Goal: Find contact information: Obtain details needed to contact an individual or organization

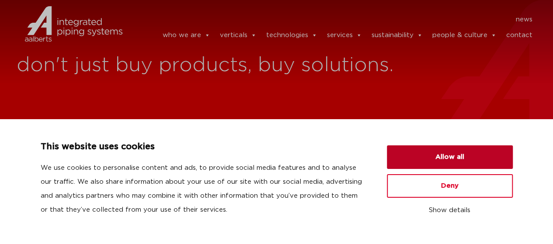
click at [454, 157] on button "Allow all" at bounding box center [450, 158] width 126 height 24
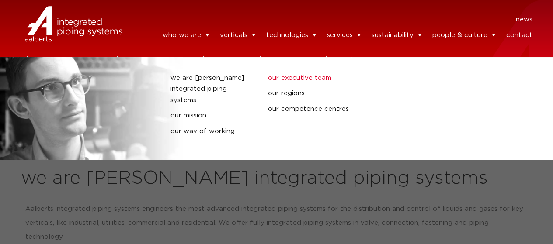
click at [304, 80] on link "our executive team" at bounding box center [310, 78] width 84 height 11
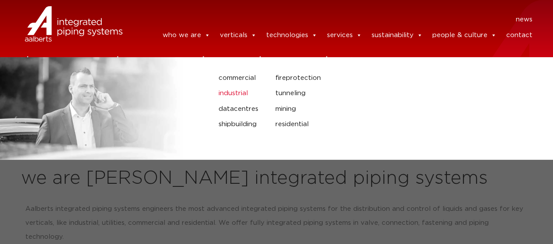
click at [233, 92] on link "industrial" at bounding box center [241, 93] width 44 height 11
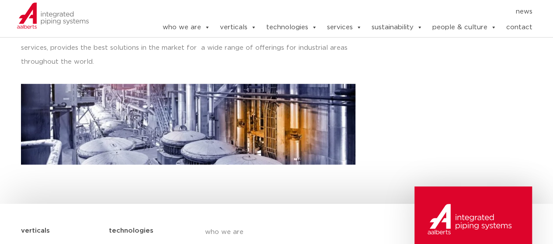
scroll to position [350, 0]
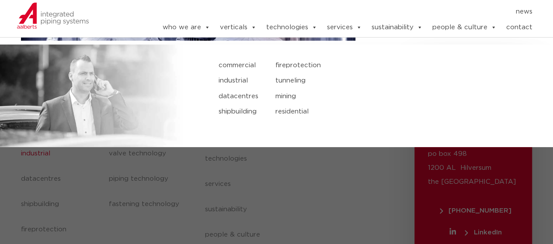
click at [288, 110] on link "residential" at bounding box center [353, 111] width 157 height 11
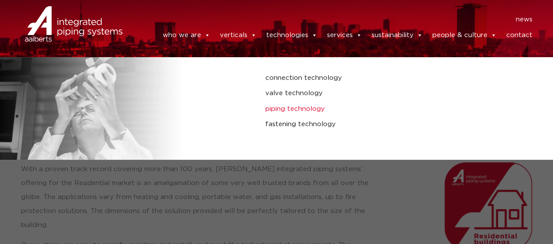
click at [299, 109] on link "piping technology" at bounding box center [369, 109] width 208 height 11
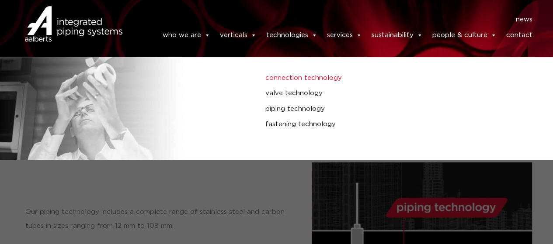
click at [309, 77] on link "connection technology" at bounding box center [369, 78] width 208 height 11
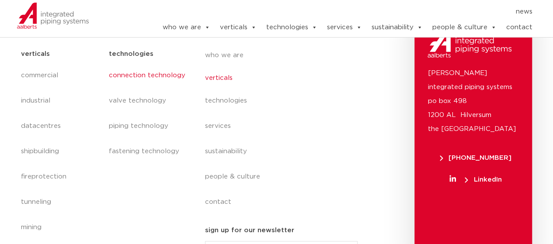
scroll to position [350, 0]
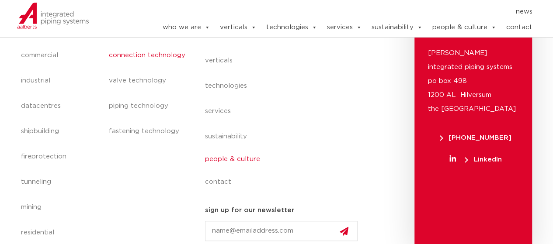
click at [229, 160] on link "people & culture" at bounding box center [285, 159] width 160 height 20
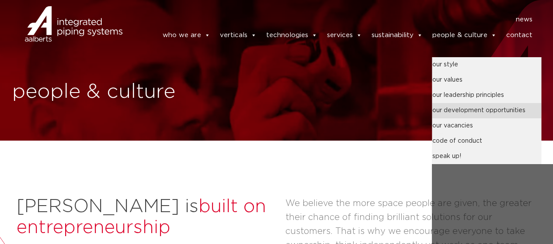
click at [480, 111] on link "our development opportunities" at bounding box center [486, 110] width 109 height 15
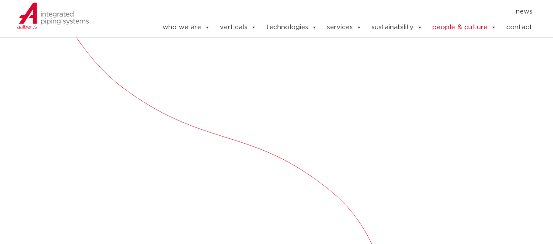
scroll to position [350, 0]
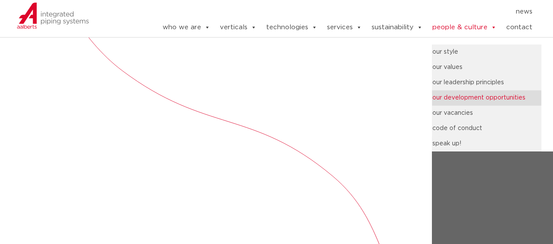
click at [462, 100] on link "our development opportunities" at bounding box center [486, 97] width 109 height 15
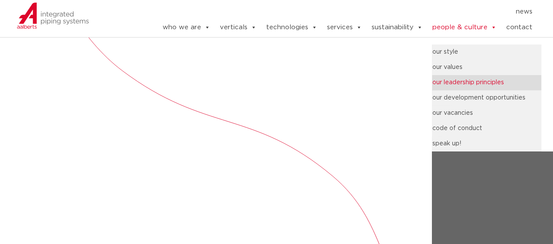
click at [467, 80] on link "our leadership principles" at bounding box center [486, 82] width 109 height 15
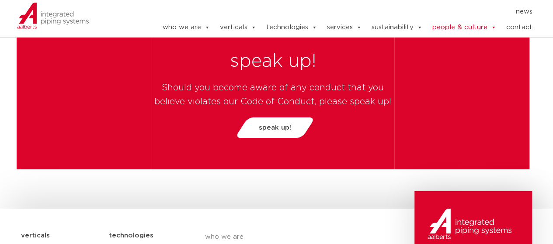
scroll to position [2885, 0]
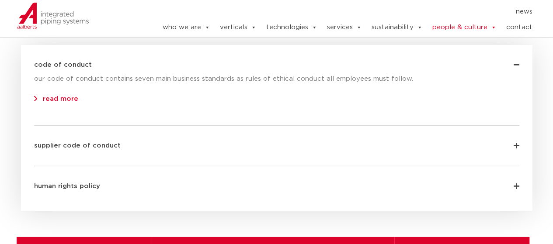
click at [297, 126] on div "supplier code of conduct" at bounding box center [276, 139] width 485 height 27
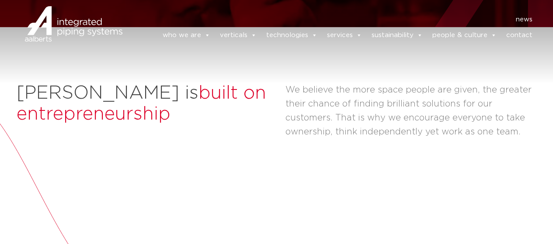
scroll to position [0, 0]
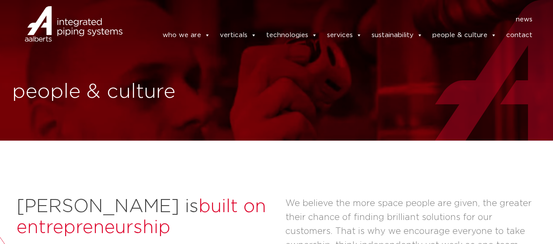
click at [523, 34] on link "contact" at bounding box center [519, 35] width 26 height 17
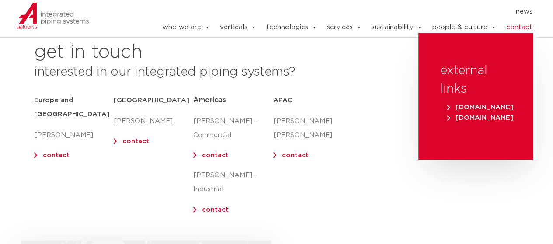
scroll to position [131, 0]
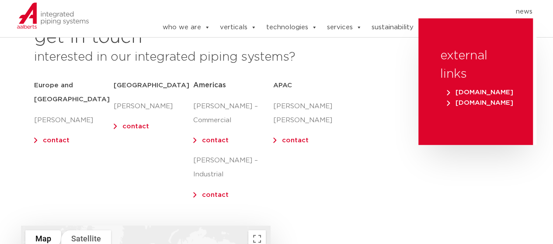
click at [47, 137] on link "contact" at bounding box center [56, 140] width 27 height 7
click at [46, 137] on link "contact" at bounding box center [56, 140] width 27 height 7
click at [215, 142] on link "contact" at bounding box center [215, 140] width 27 height 7
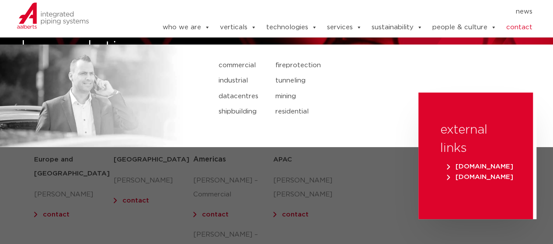
scroll to position [0, 0]
